Goal: Task Accomplishment & Management: Manage account settings

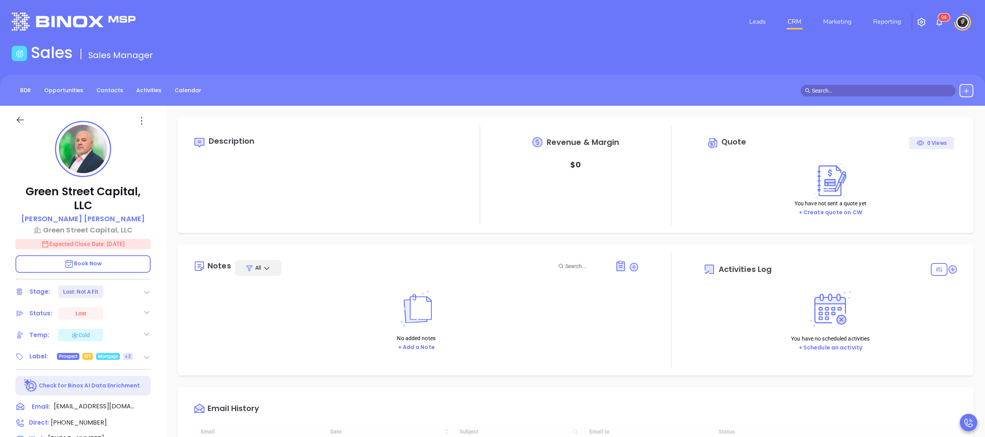
type input "[DATE]"
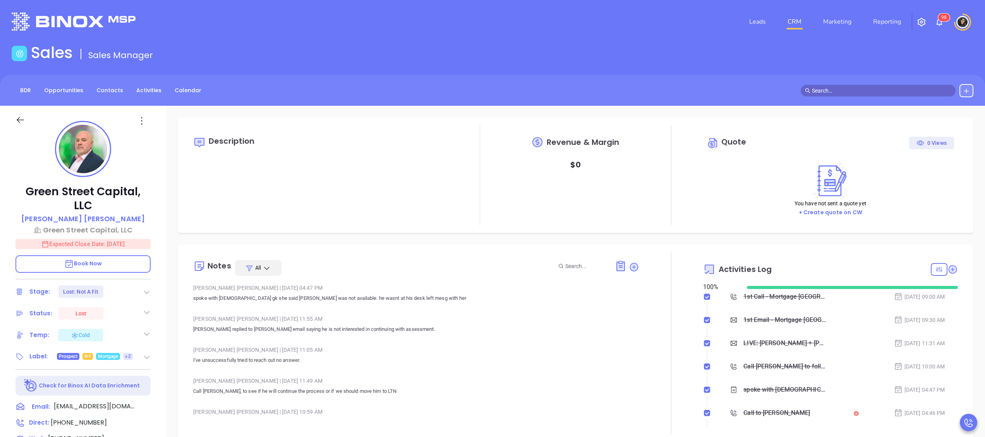
scroll to position [157, 0]
type input "[PERSON_NAME]"
click at [906, 84] on div at bounding box center [886, 90] width 173 height 13
click at [906, 94] on input "text" at bounding box center [881, 90] width 139 height 9
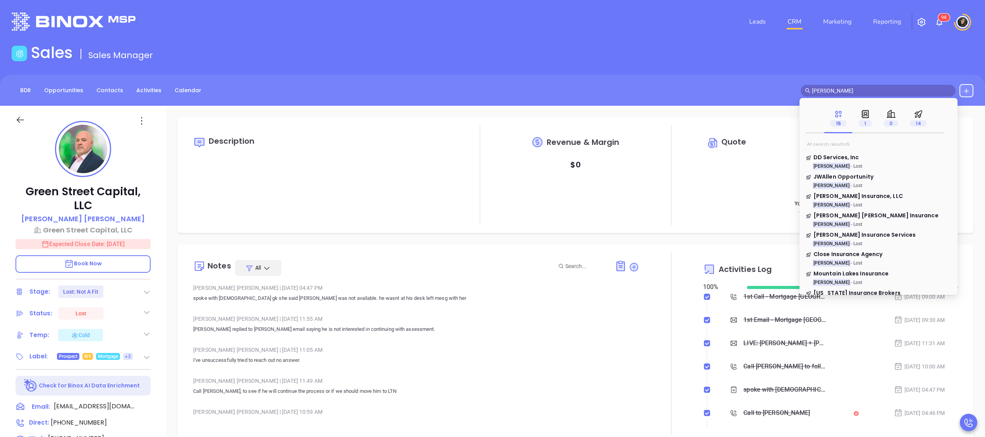
type input "[PERSON_NAME]"
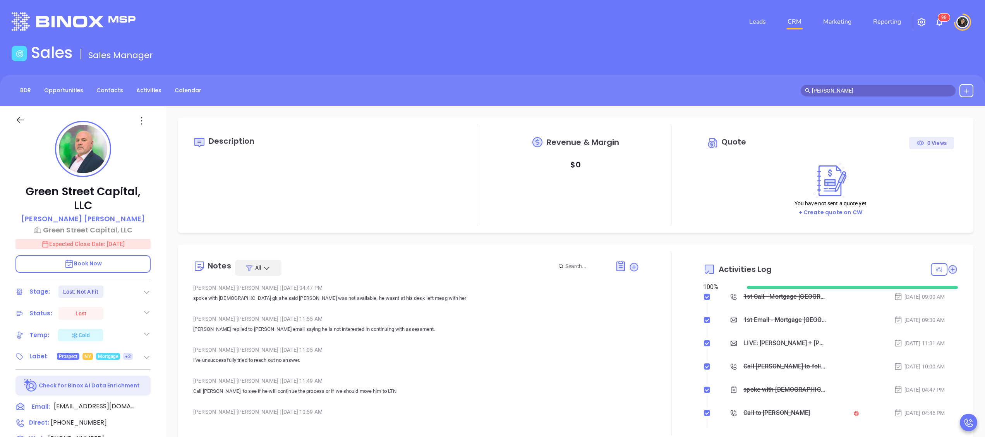
click at [787, 22] on link "CRM" at bounding box center [794, 21] width 20 height 15
type input "[DATE]"
type input "[PERSON_NAME]"
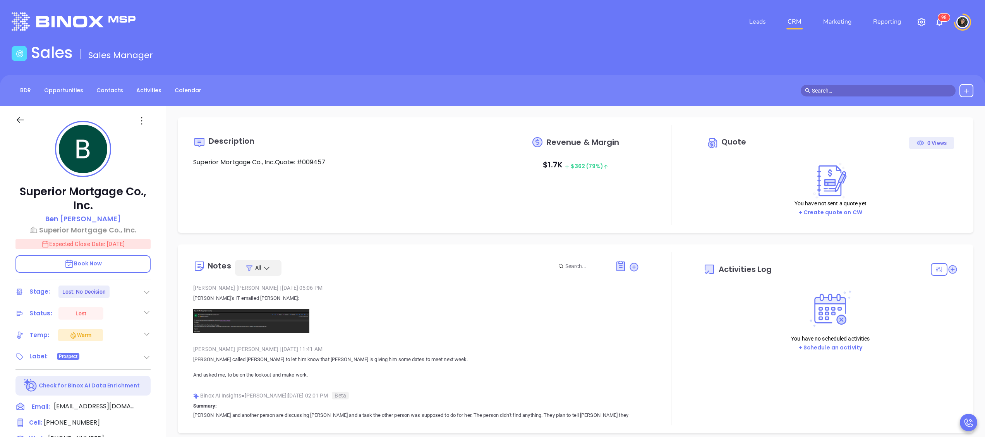
type input "[DATE]"
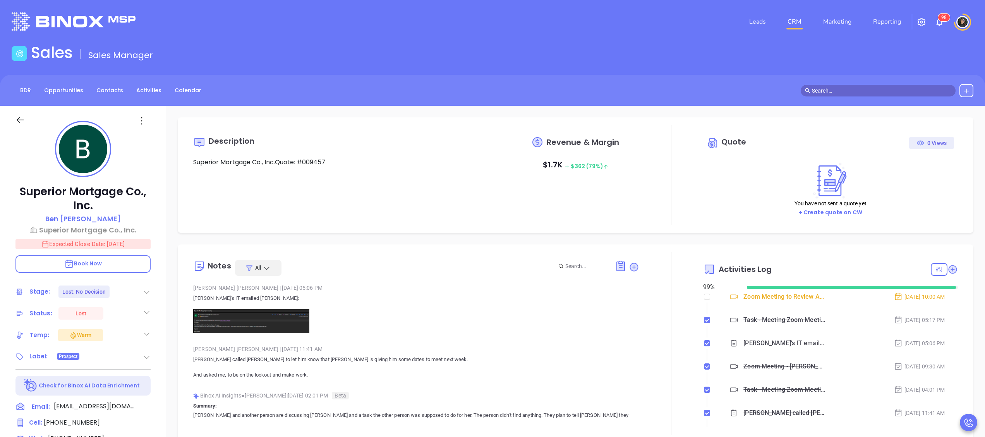
scroll to position [157, 0]
type input "[PERSON_NAME]"
drag, startPoint x: 146, startPoint y: 410, endPoint x: 643, endPoint y: 32, distance: 624.4
click at [146, 410] on icon at bounding box center [149, 407] width 8 height 8
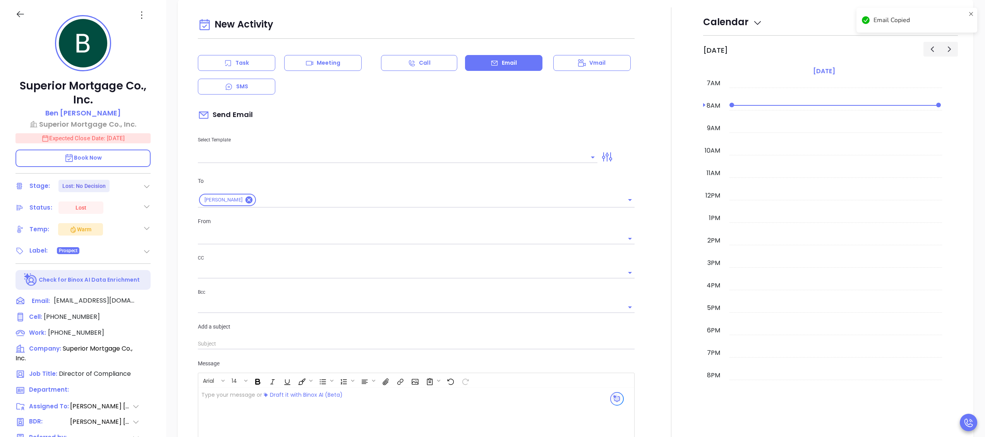
type input "[PERSON_NAME]"
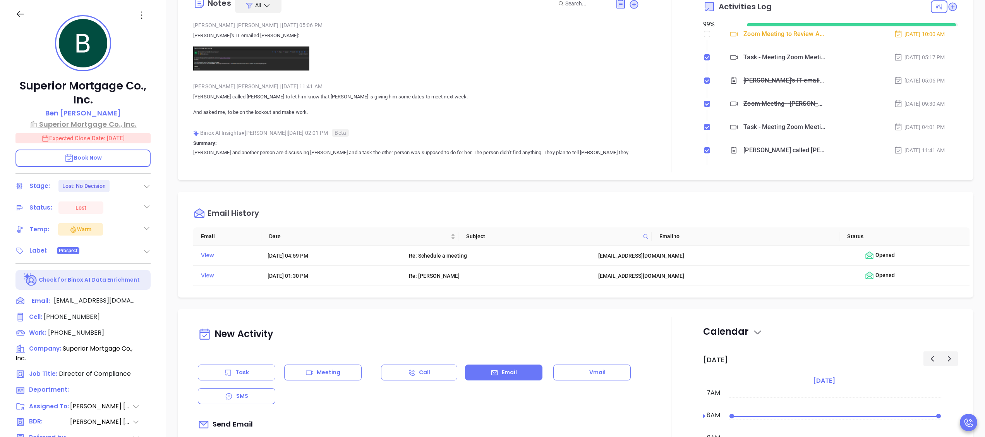
scroll to position [156, 0]
click at [88, 123] on p "Superior Mortgage Co., Inc." at bounding box center [82, 124] width 135 height 10
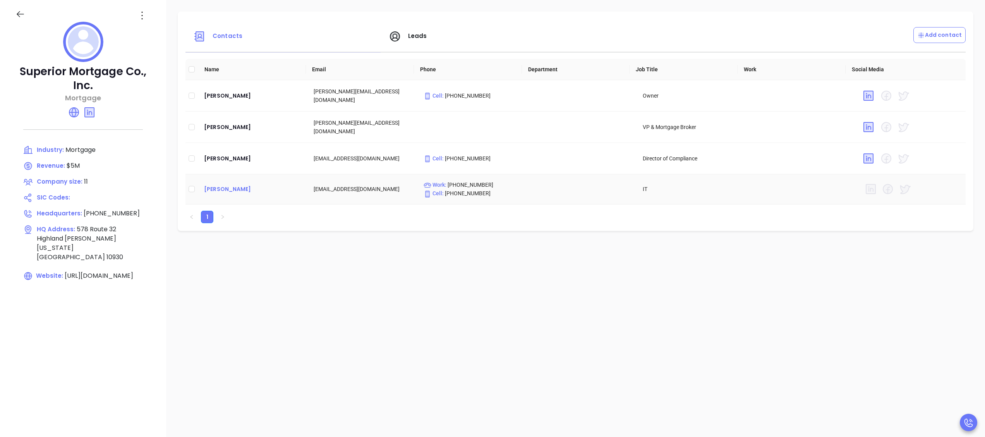
click at [225, 191] on div "Bill Campbell" at bounding box center [252, 188] width 97 height 9
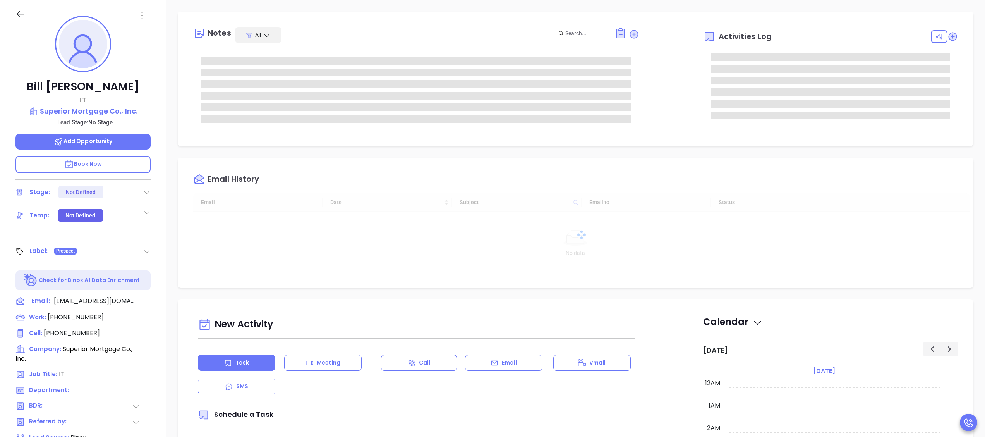
type input "[DATE]"
type input "[PERSON_NAME]"
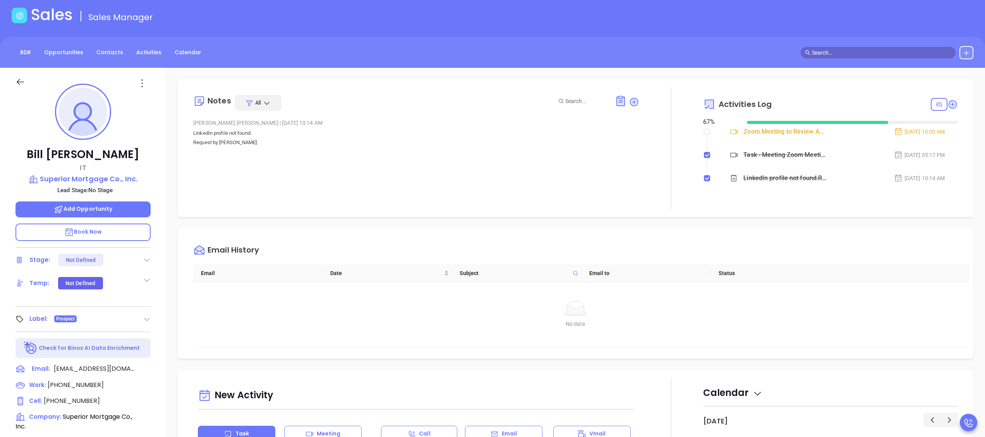
scroll to position [0, 0]
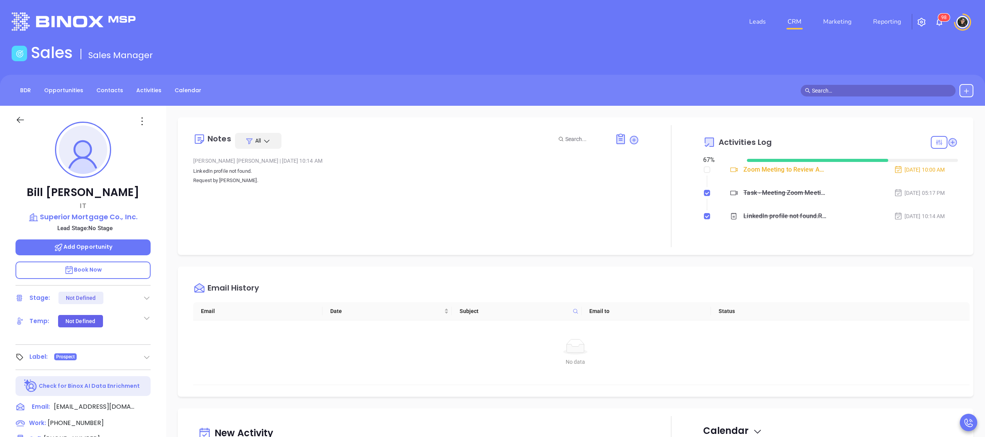
click at [793, 22] on link "CRM" at bounding box center [794, 21] width 20 height 15
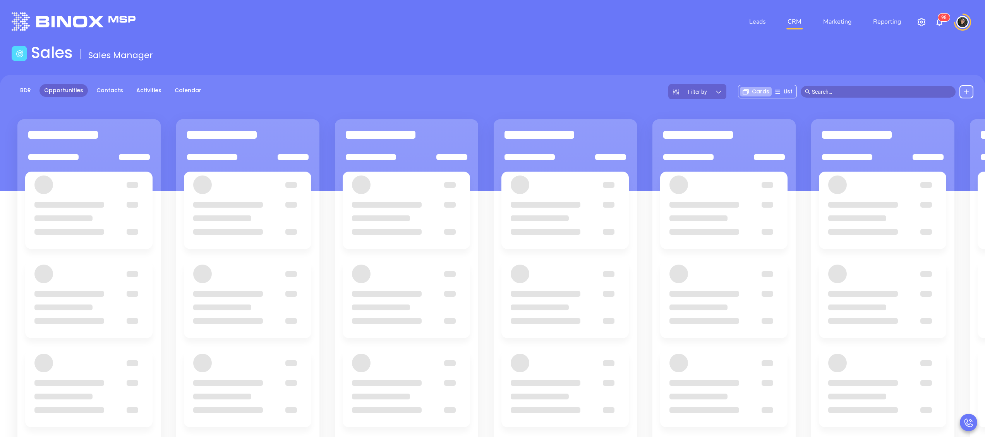
click at [574, 81] on div "BDR Opportunities Contacts Activities Calendar Filter by Cards List" at bounding box center [492, 133] width 985 height 116
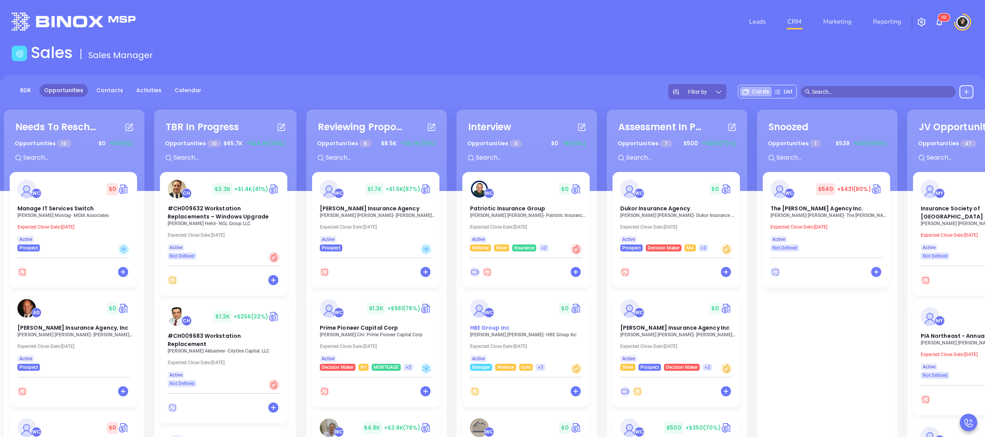
click at [492, 313] on div "WC" at bounding box center [483, 308] width 27 height 19
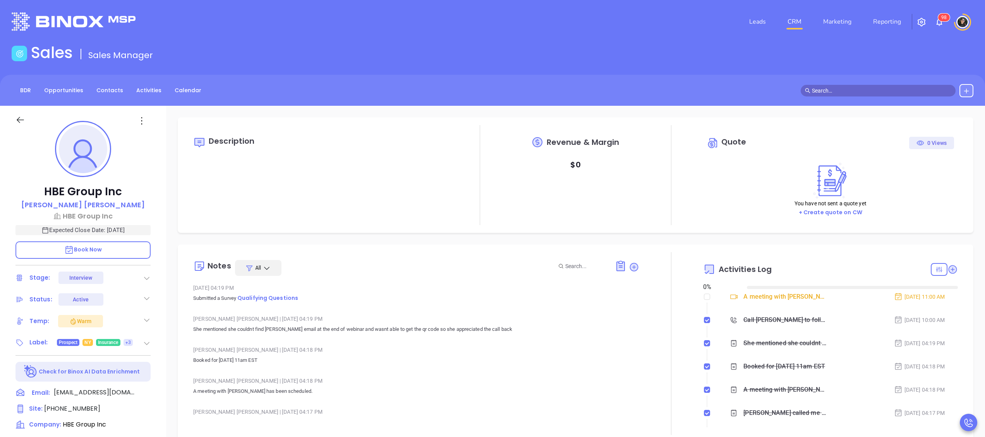
type input "[DATE]"
type input "[PERSON_NAME]"
click at [632, 49] on div "Sales Sales Manager" at bounding box center [492, 54] width 971 height 22
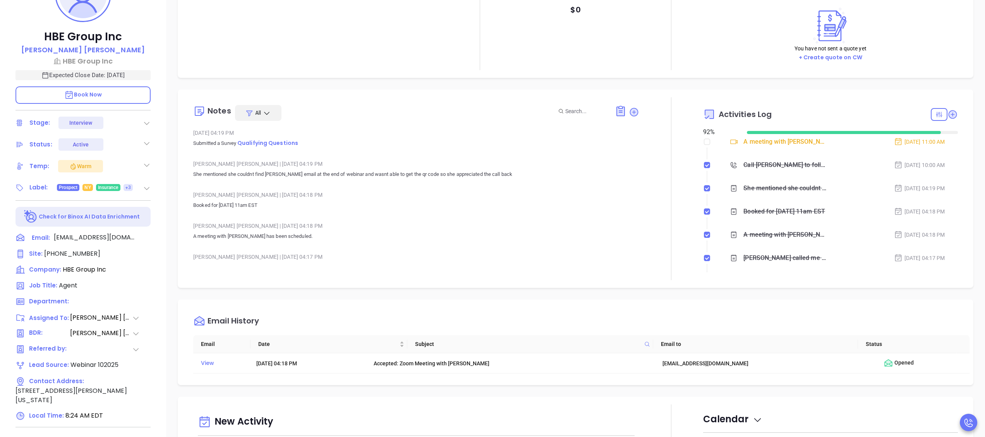
scroll to position [0, 0]
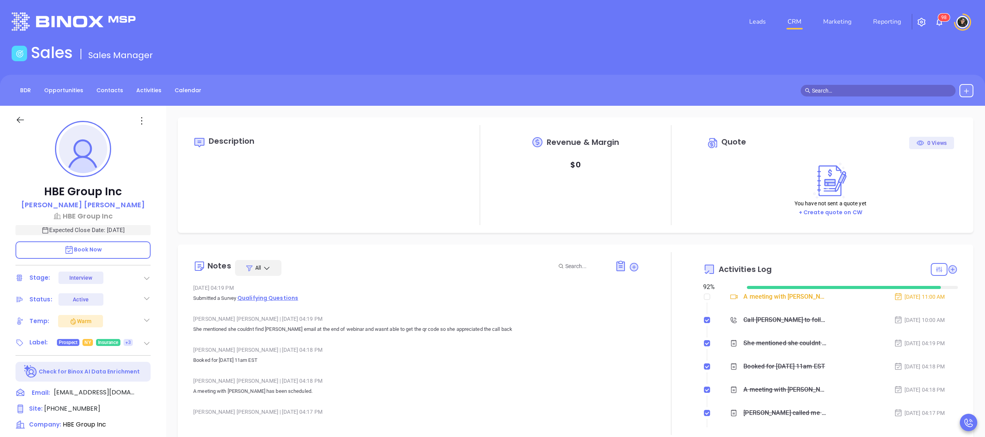
click at [285, 295] on span "Qualifying Questions" at bounding box center [267, 298] width 61 height 8
click at [143, 389] on div at bounding box center [145, 392] width 12 height 10
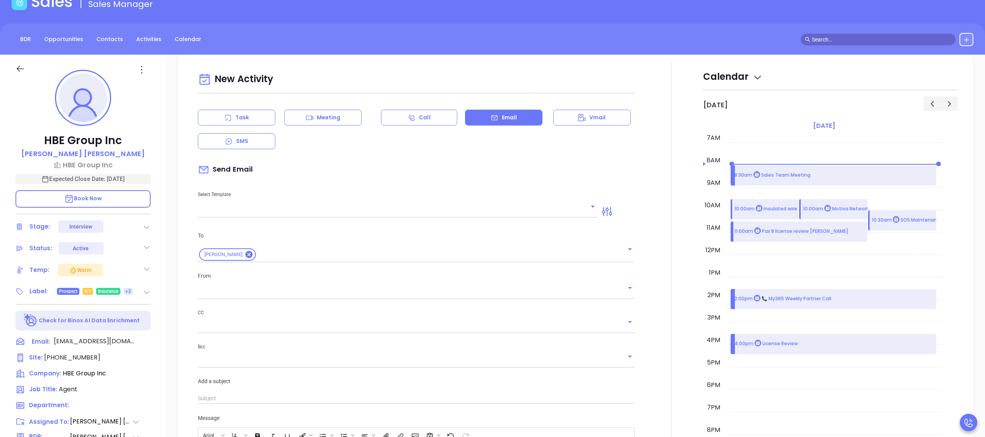
scroll to position [106, 0]
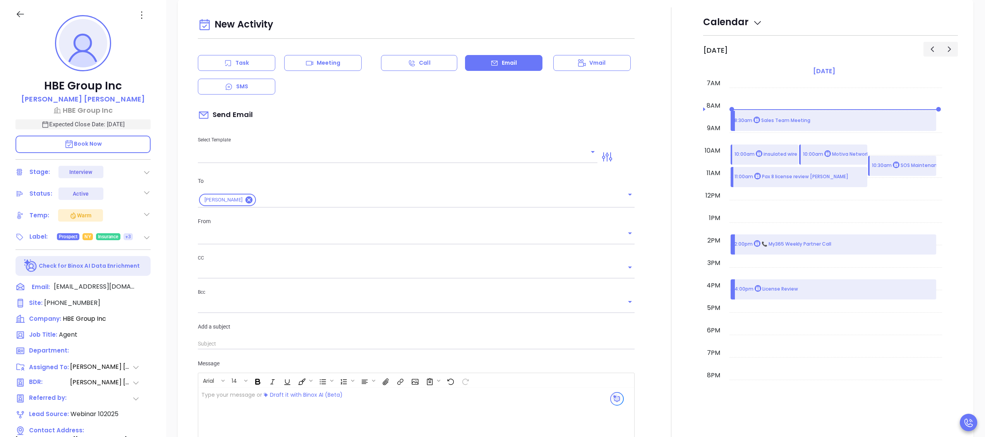
type input "[PERSON_NAME]"
click at [145, 285] on icon at bounding box center [149, 287] width 8 height 8
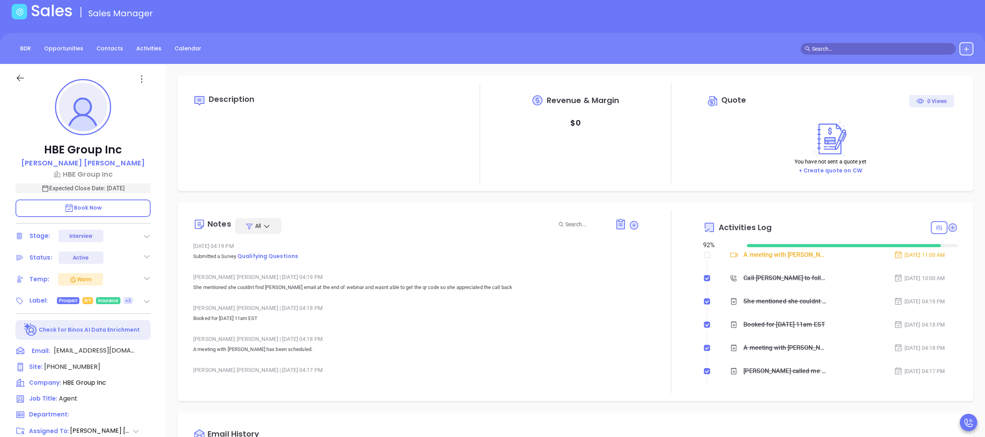
scroll to position [0, 0]
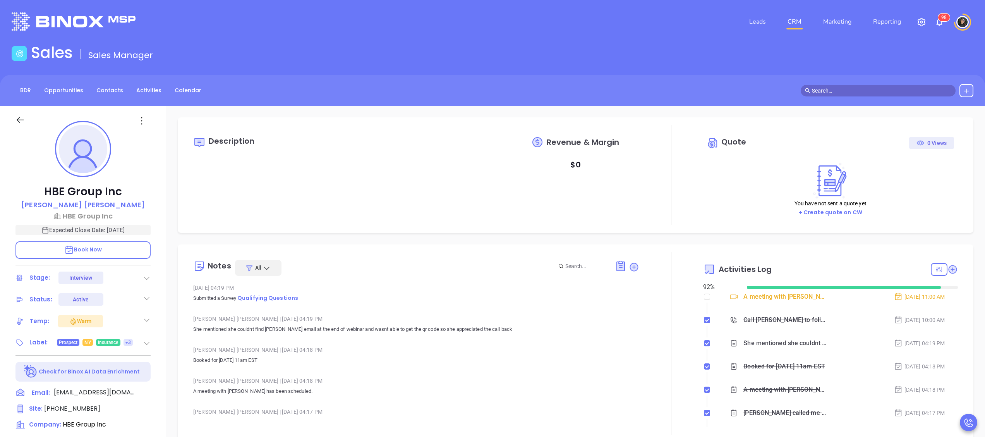
click at [805, 25] on li "CRM" at bounding box center [794, 21] width 36 height 15
click at [800, 22] on link "CRM" at bounding box center [794, 21] width 20 height 15
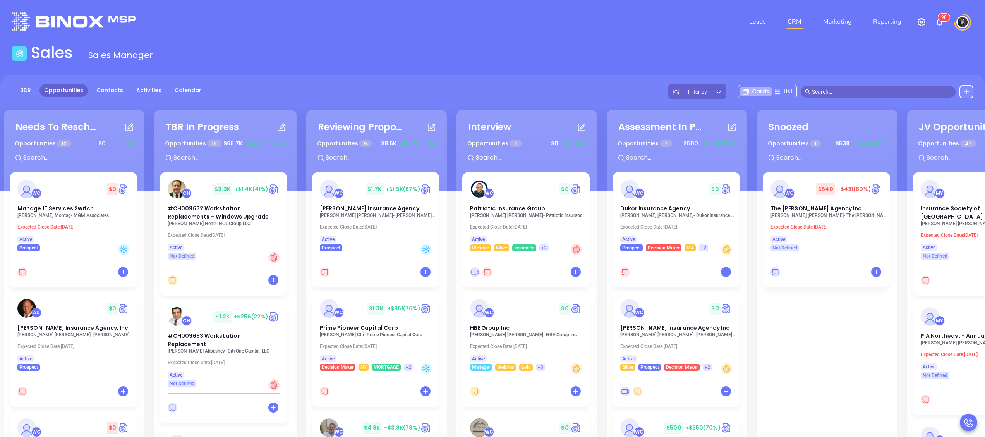
click at [720, 42] on header "Leads CRM Marketing Reporting 9 8 Financial Leads Leads" at bounding box center [492, 21] width 961 height 43
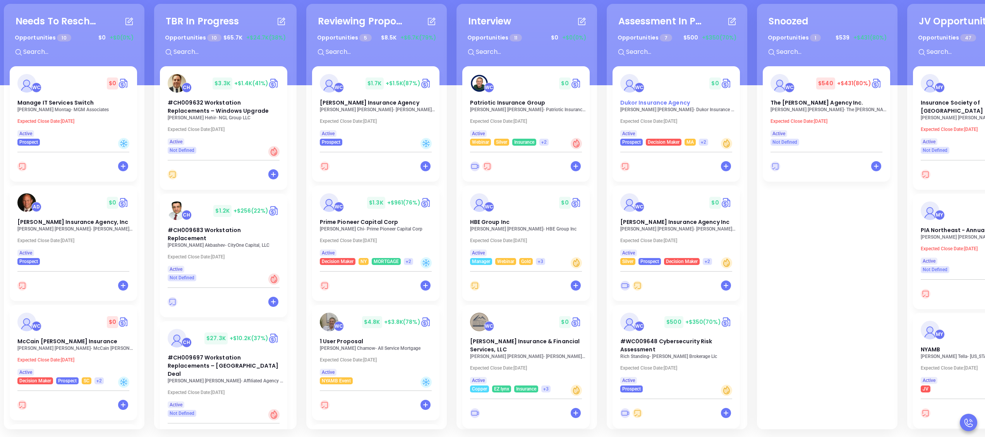
click at [669, 96] on div "WC $ 0 Dukor Insurance Agency" at bounding box center [675, 90] width 121 height 33
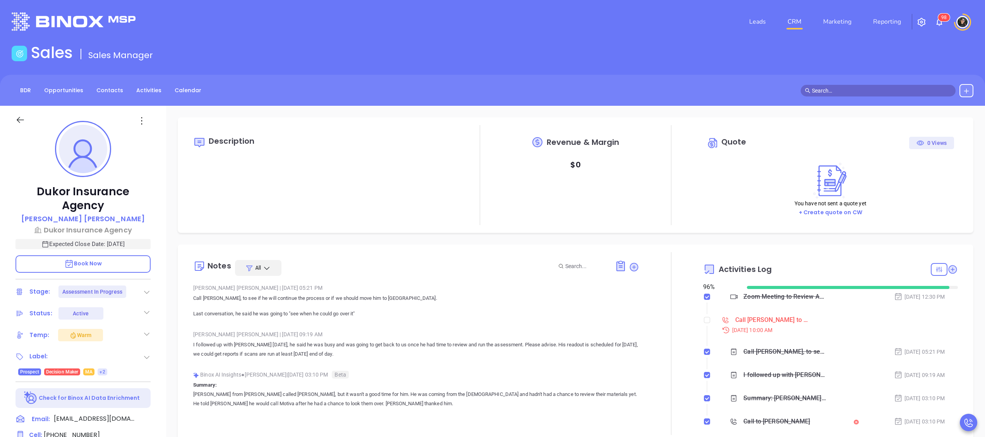
type input "[PERSON_NAME]"
click at [759, 321] on div "Call Abraham to Follow up on Assessment - Abraham Sillah" at bounding box center [772, 320] width 74 height 12
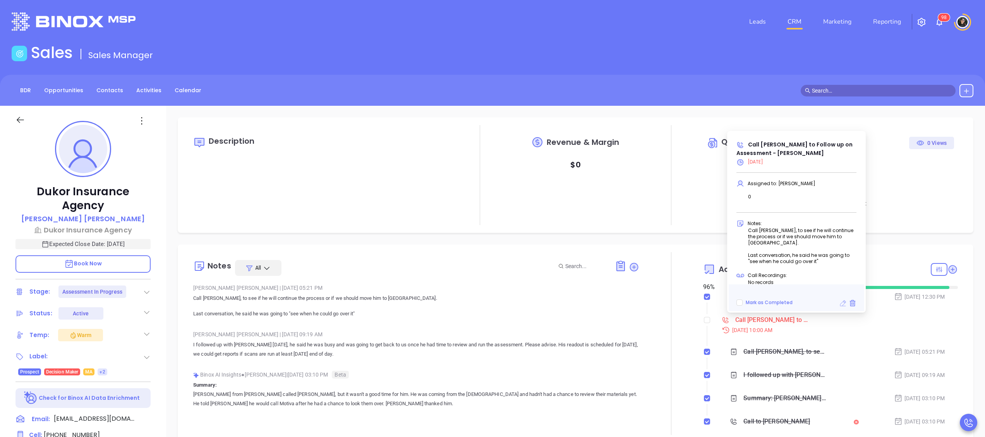
click at [843, 304] on icon at bounding box center [843, 303] width 8 height 8
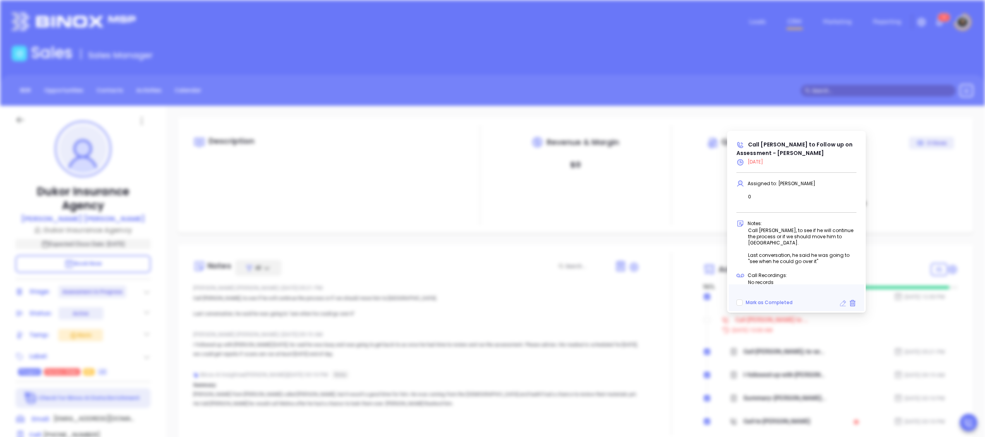
type input "10/09/2025"
type input "Call Abraham to Follow up on Assessment - Abraham Sillah"
type input "Call"
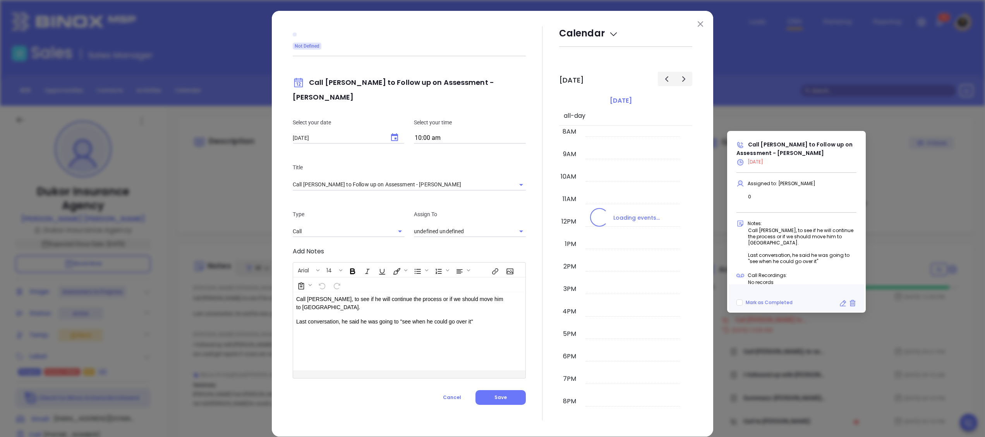
type input "[PERSON_NAME]"
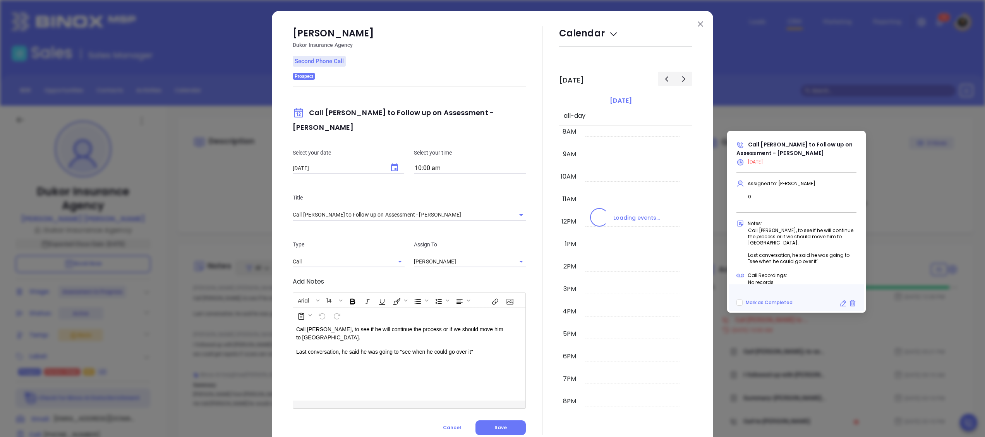
click at [390, 163] on icon "Choose date, selected date is Oct 9, 2025" at bounding box center [394, 167] width 9 height 9
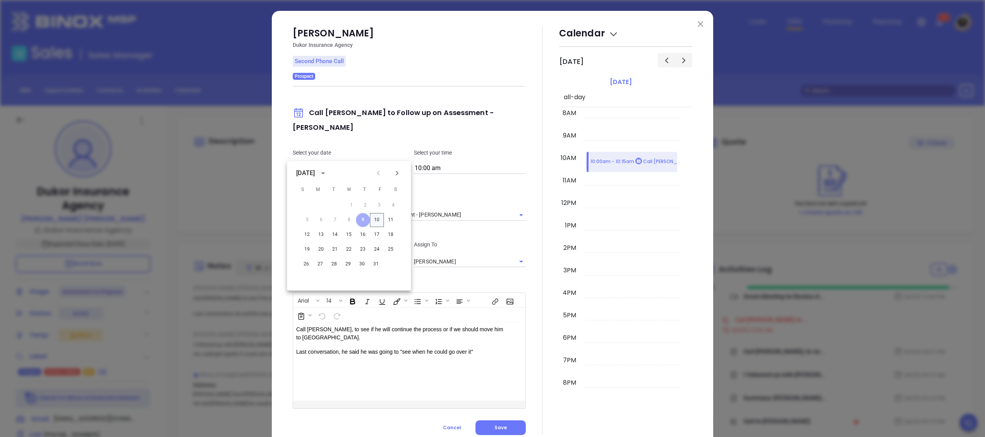
click at [377, 214] on button "10" at bounding box center [377, 220] width 14 height 14
type input "10/10/2025"
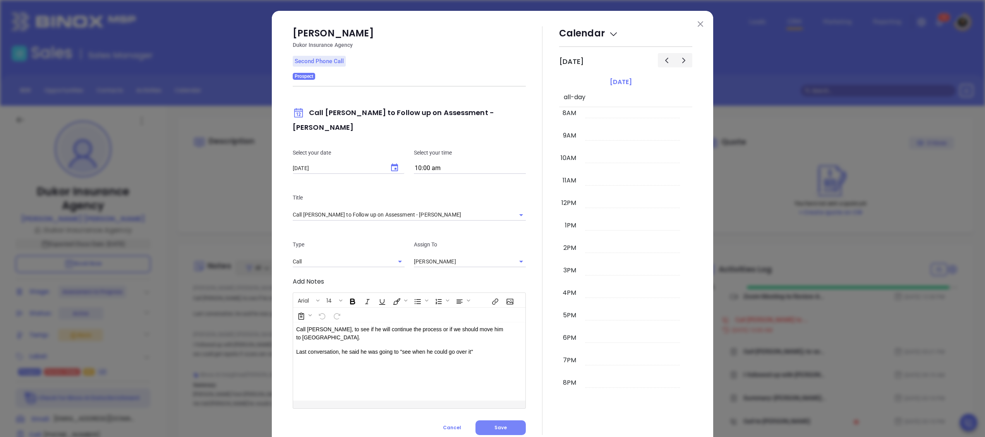
click at [505, 409] on div "Abraham Sillah Dukor Insurance Agency Second Phone Call Prospect Call Abraham t…" at bounding box center [409, 230] width 233 height 408
click at [506, 408] on div "Abraham Sillah Dukor Insurance Agency Second Phone Call Prospect Call Abraham t…" at bounding box center [409, 230] width 233 height 408
click at [503, 420] on button "Save" at bounding box center [500, 427] width 50 height 15
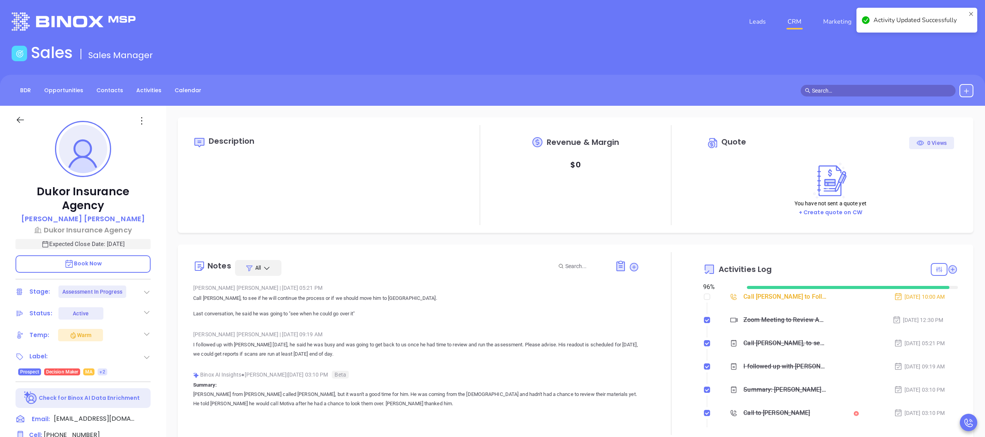
checkbox input "false"
checkbox input "true"
click at [790, 22] on link "CRM" at bounding box center [794, 21] width 20 height 15
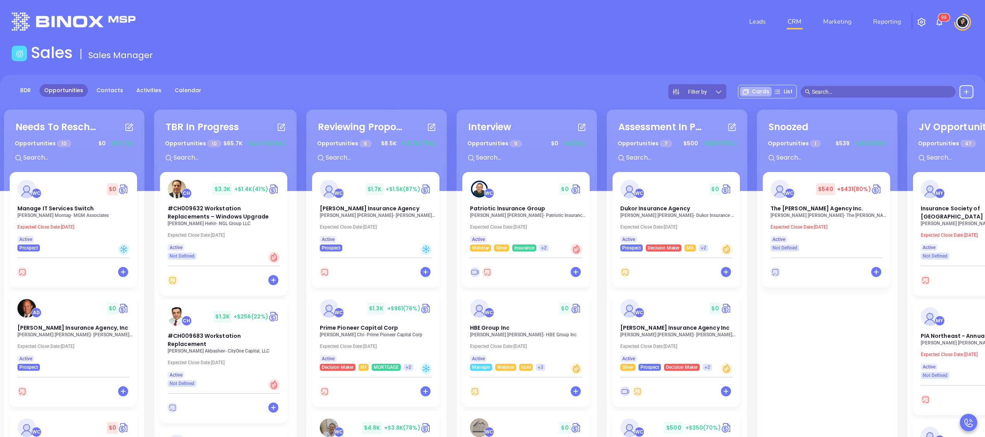
click at [245, 19] on div at bounding box center [169, 21] width 324 height 18
